Goal: Navigation & Orientation: Find specific page/section

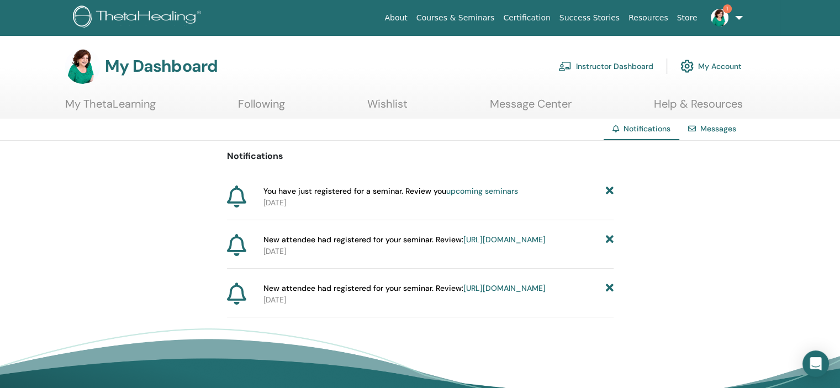
click at [482, 191] on link "upcoming seminars" at bounding box center [482, 191] width 72 height 10
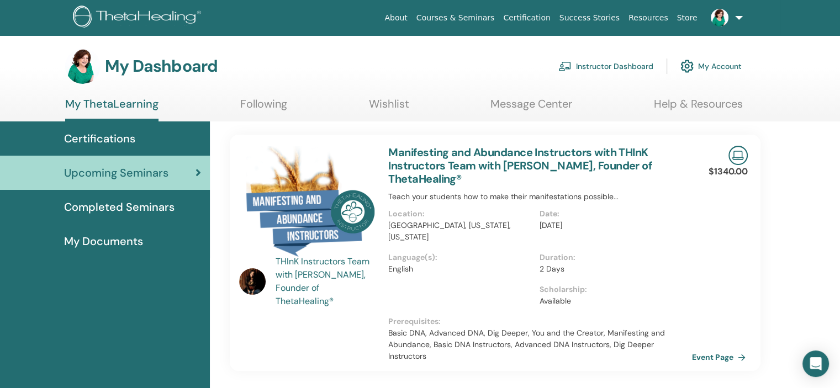
click at [712, 358] on link "Event Page" at bounding box center [721, 357] width 58 height 17
click at [141, 208] on span "Completed Seminars" at bounding box center [119, 207] width 110 height 17
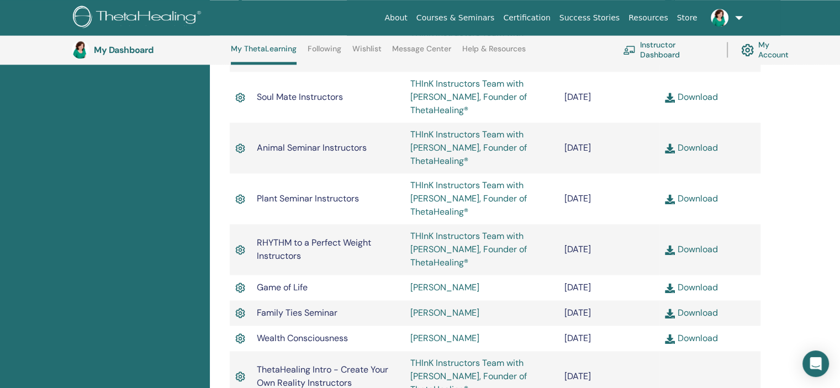
scroll to position [1243, 0]
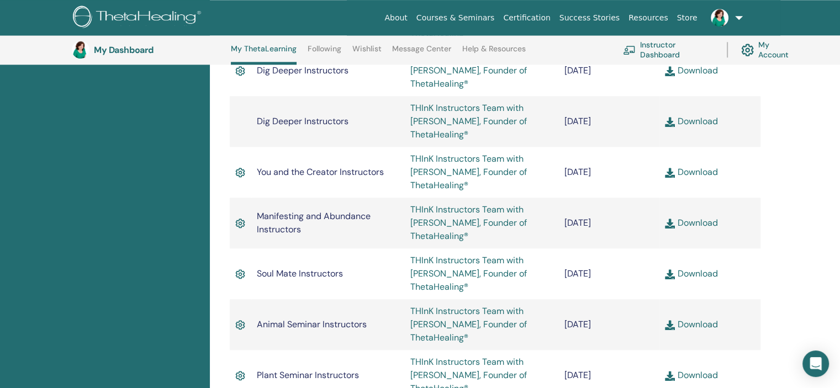
click at [761, 46] on link "My Account" at bounding box center [770, 50] width 59 height 24
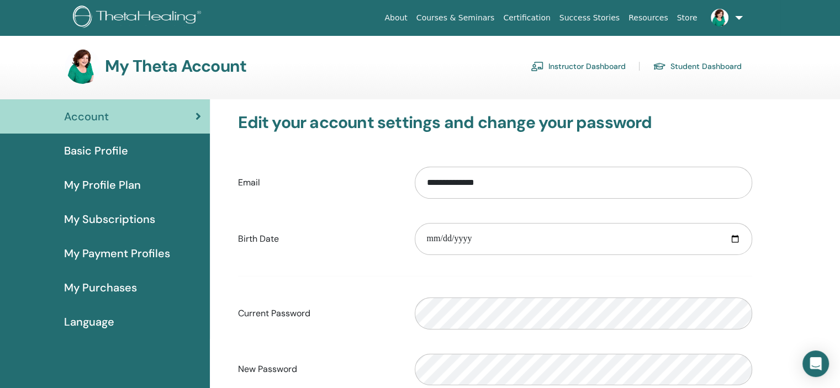
click at [570, 65] on link "Instructor Dashboard" at bounding box center [578, 66] width 95 height 18
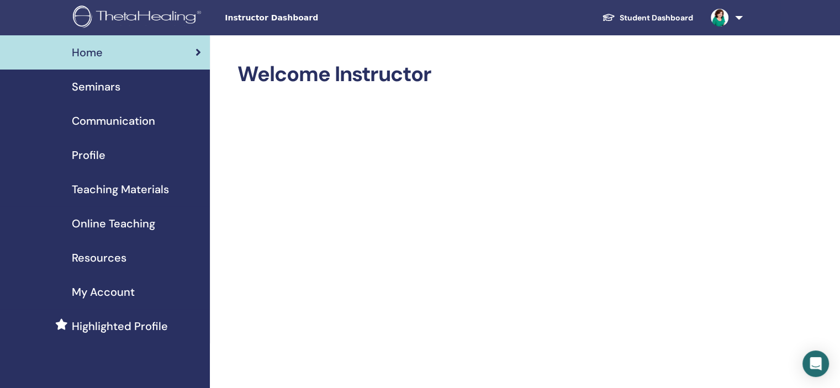
click at [111, 258] on span "Resources" at bounding box center [99, 258] width 55 height 17
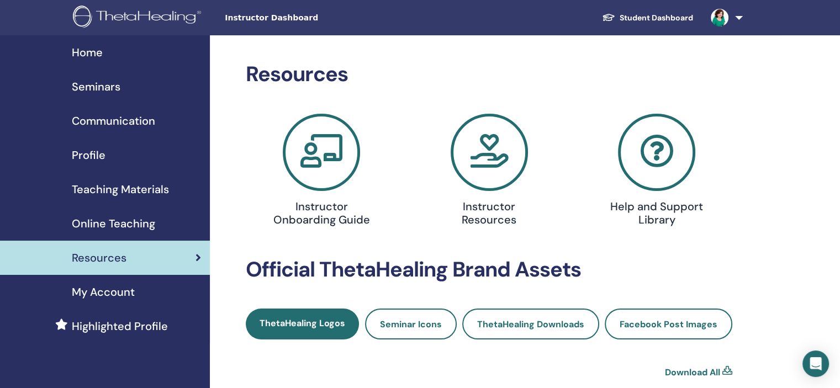
click at [660, 21] on link "Student Dashboard" at bounding box center [647, 18] width 109 height 20
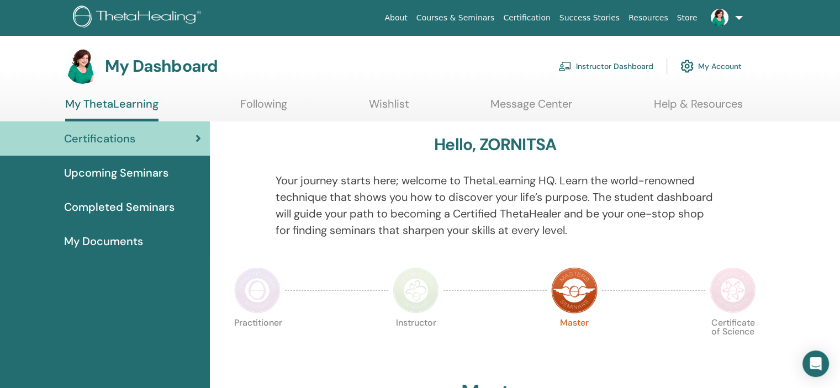
click at [709, 103] on link "Help & Resources" at bounding box center [698, 108] width 89 height 22
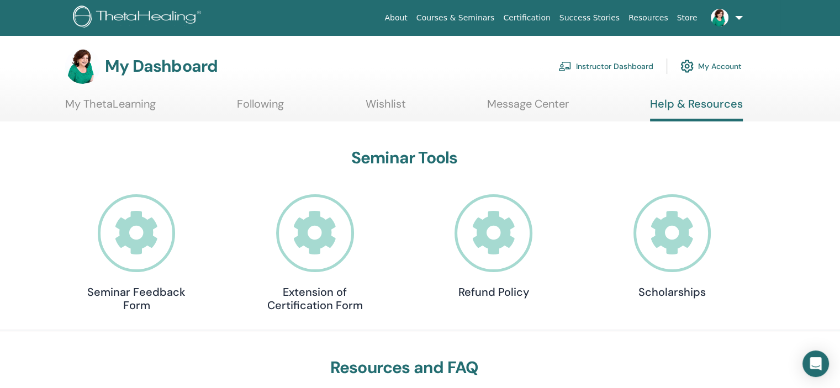
click at [600, 63] on link "Instructor Dashboard" at bounding box center [605, 66] width 95 height 24
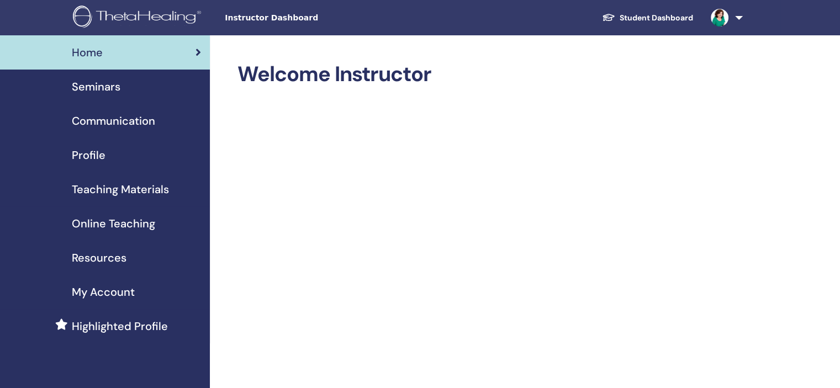
click at [124, 183] on span "Teaching Materials" at bounding box center [120, 189] width 97 height 17
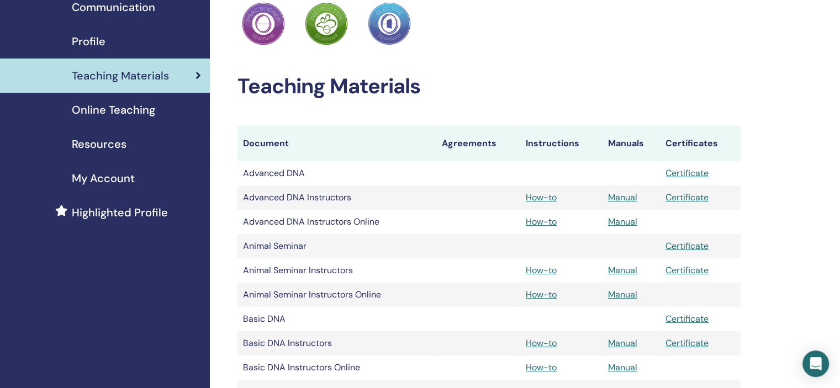
scroll to position [106, 0]
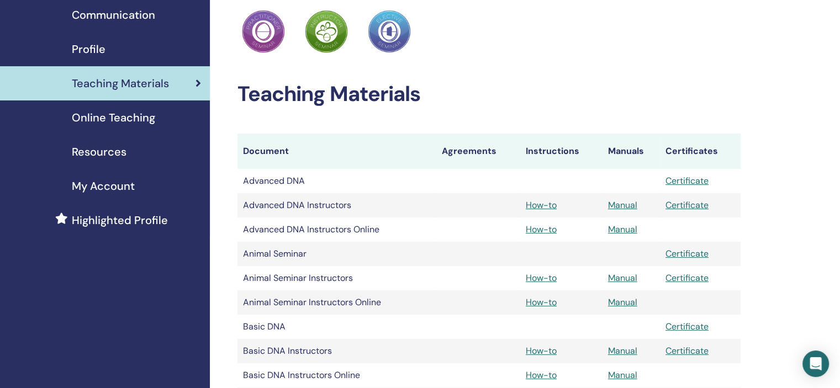
click at [135, 120] on span "Online Teaching" at bounding box center [113, 117] width 83 height 17
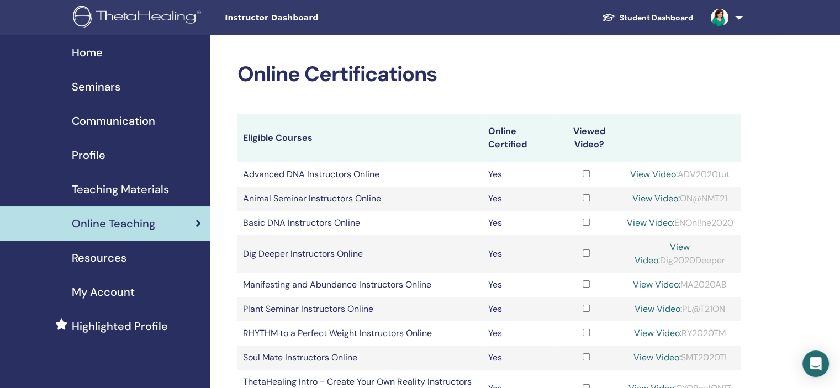
click at [123, 191] on span "Teaching Materials" at bounding box center [120, 189] width 97 height 17
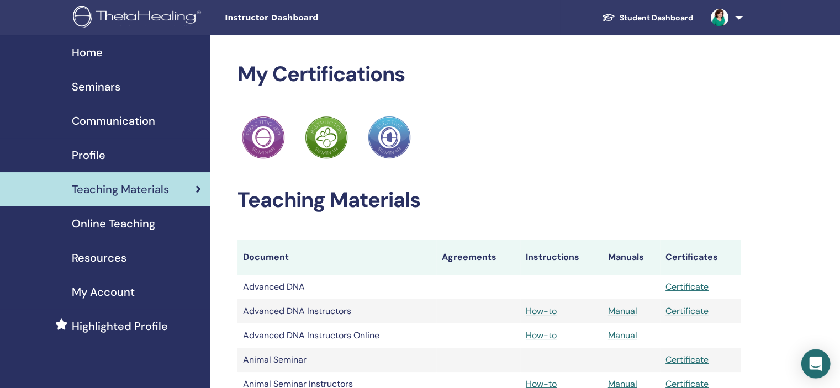
click at [814, 373] on div "Open Intercom Messenger" at bounding box center [815, 364] width 29 height 29
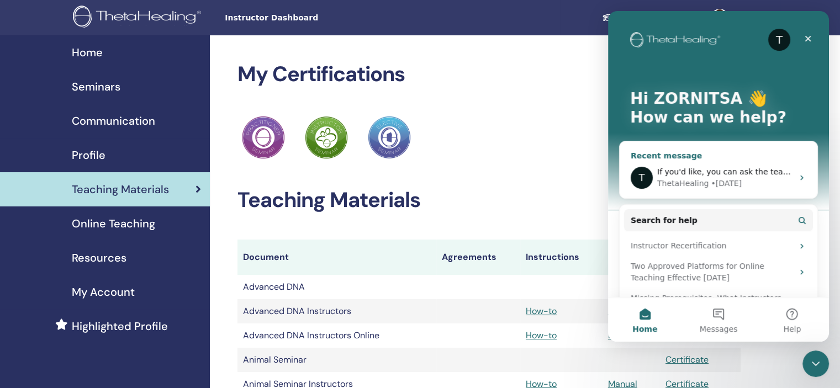
click at [720, 180] on div "• 1d ago" at bounding box center [726, 184] width 31 height 12
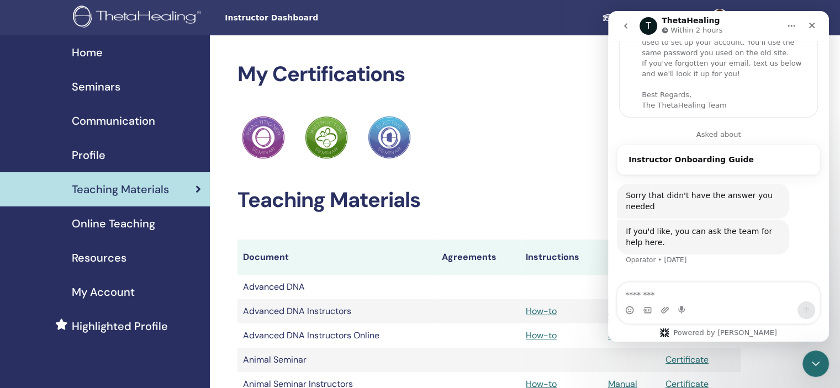
scroll to position [120, 0]
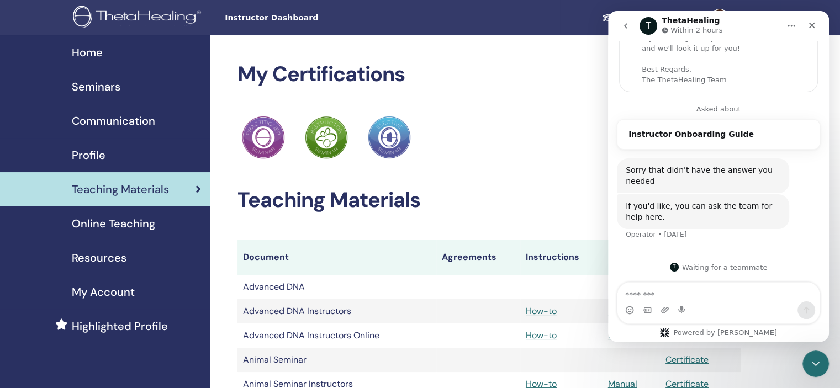
click at [690, 301] on textarea "Message…" at bounding box center [718, 292] width 202 height 19
type textarea "**********"
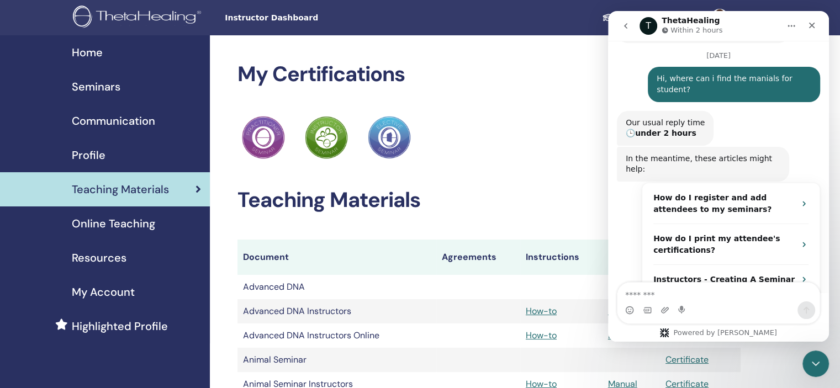
scroll to position [381, 0]
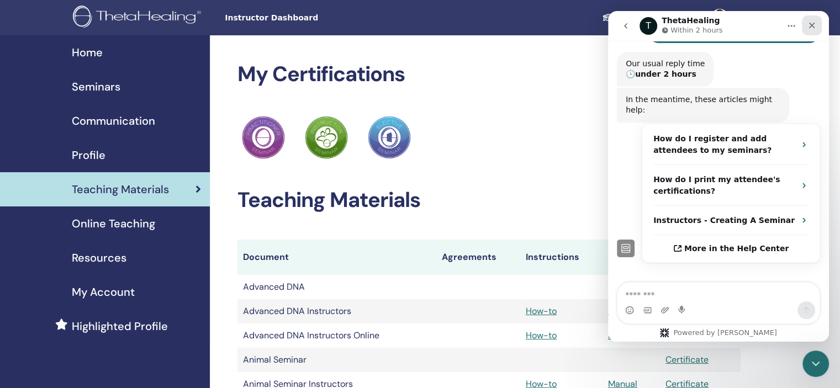
click at [815, 23] on icon "Close" at bounding box center [811, 25] width 9 height 9
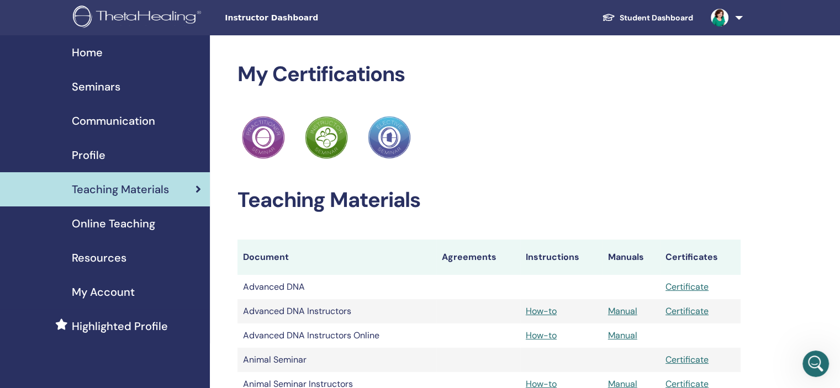
scroll to position [399, 0]
click at [119, 191] on span "Teaching Materials" at bounding box center [120, 189] width 97 height 17
click at [542, 313] on link "How-to" at bounding box center [541, 311] width 31 height 12
click at [540, 334] on link "How-to" at bounding box center [541, 336] width 31 height 12
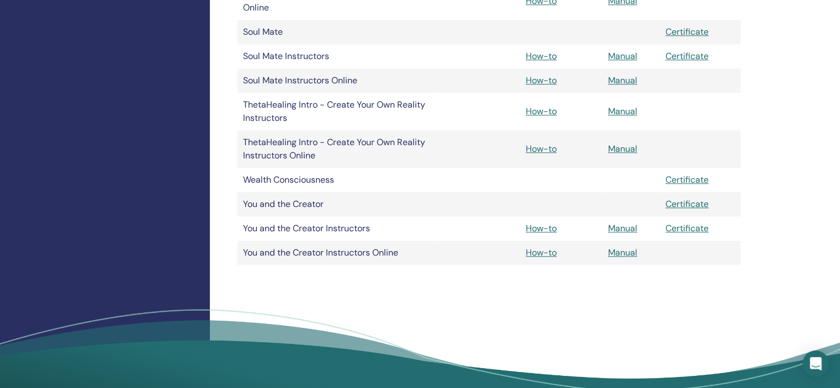
scroll to position [881, 0]
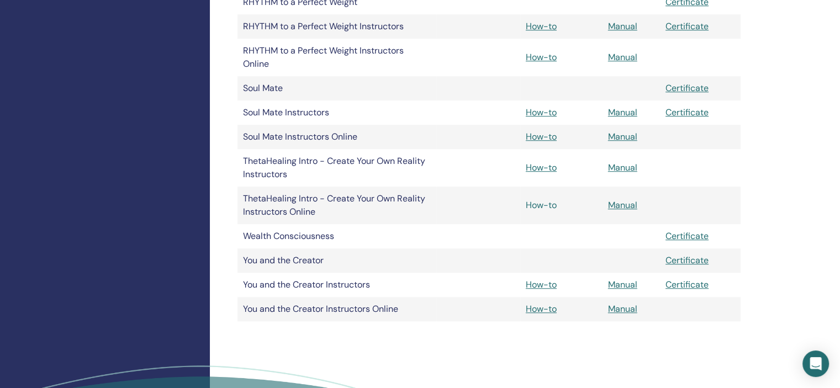
click at [538, 202] on link "How-to" at bounding box center [541, 205] width 31 height 12
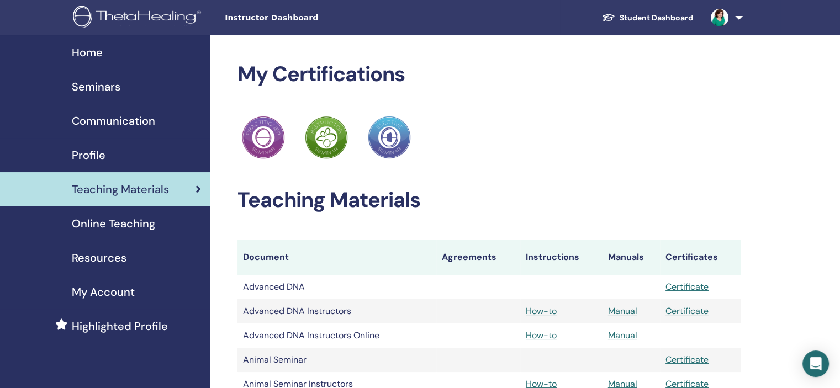
click at [670, 15] on link "Student Dashboard" at bounding box center [647, 18] width 109 height 20
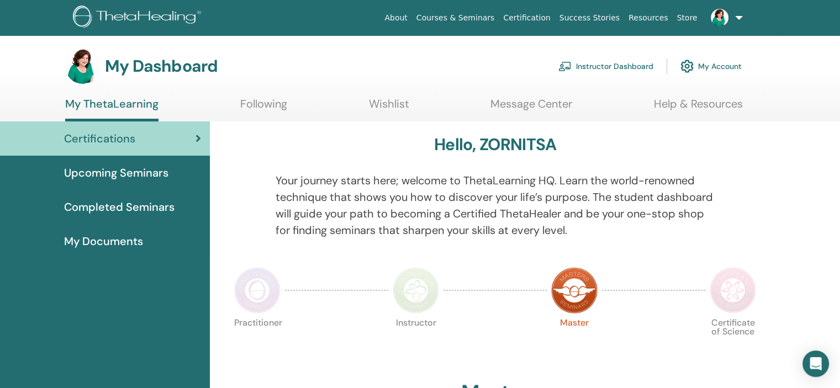
click at [124, 173] on span "Upcoming Seminars" at bounding box center [116, 173] width 104 height 17
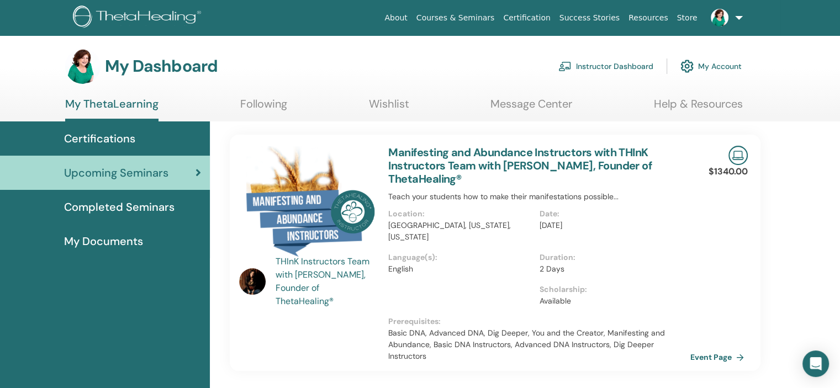
click at [118, 208] on span "Completed Seminars" at bounding box center [119, 207] width 110 height 17
